Goal: Information Seeking & Learning: Compare options

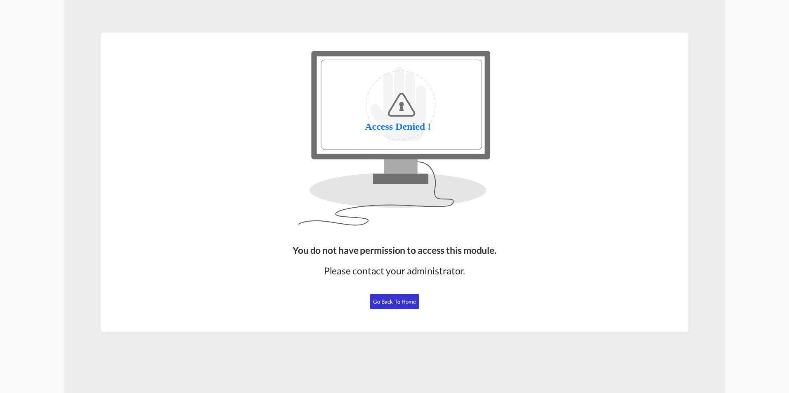
click at [389, 302] on span "Go Back to Home" at bounding box center [394, 302] width 43 height 7
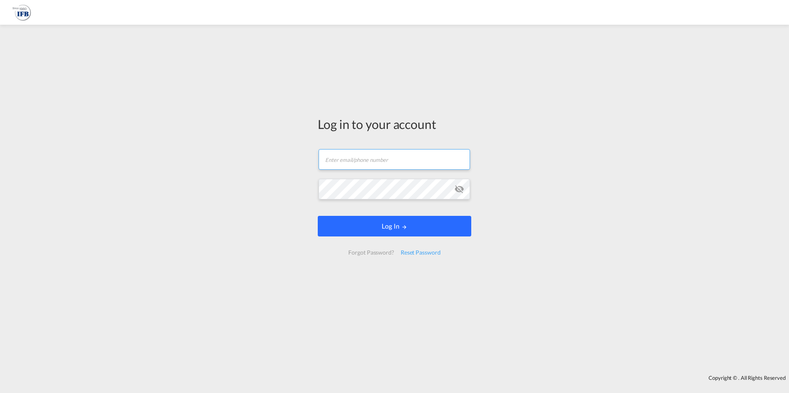
type input "[PERSON_NAME][EMAIL_ADDRESS][PERSON_NAME][DOMAIN_NAME]"
click at [421, 230] on button "Log In" at bounding box center [394, 226] width 153 height 21
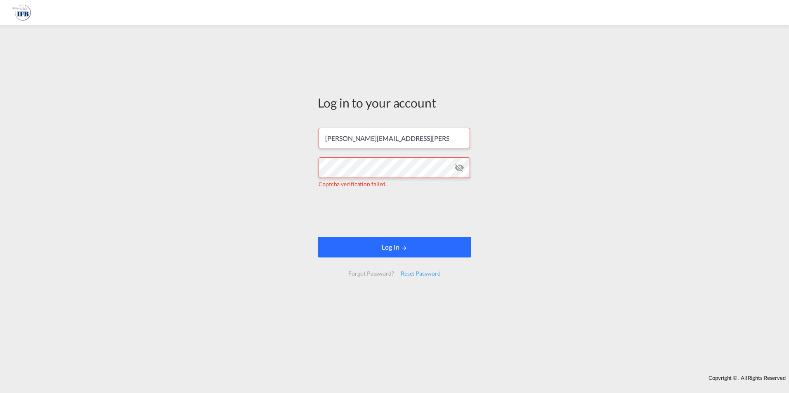
click at [396, 251] on button "Log In" at bounding box center [394, 247] width 153 height 21
